Goal: Information Seeking & Learning: Learn about a topic

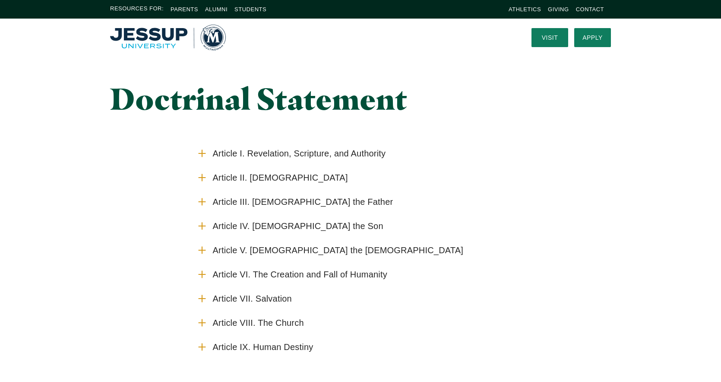
click at [289, 349] on span "Article IX. Human Destiny" at bounding box center [263, 347] width 101 height 11
click at [0, 0] on input "Article IX. Human Destiny" at bounding box center [0, 0] width 0 height 0
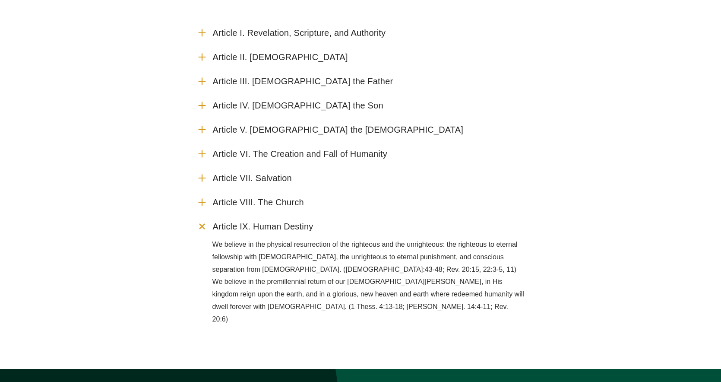
scroll to position [112, 0]
